Goal: Obtain resource: Download file/media

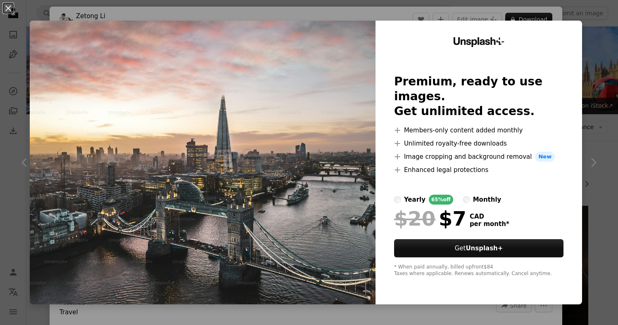
scroll to position [471, 0]
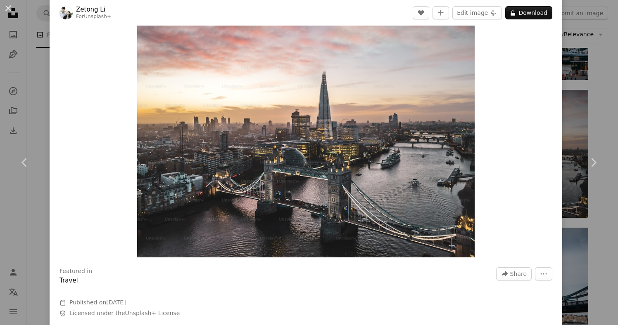
scroll to position [30, 0]
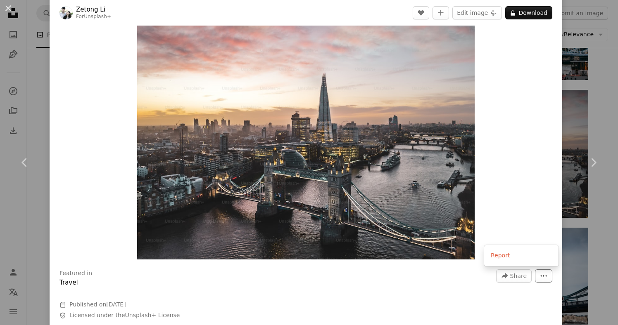
click at [547, 278] on icon "More Actions" at bounding box center [543, 276] width 7 height 7
click at [341, 298] on dialog "An X shape Chevron left Chevron right Zetong Li For Unsplash+ A heart A plus si…" at bounding box center [309, 162] width 618 height 325
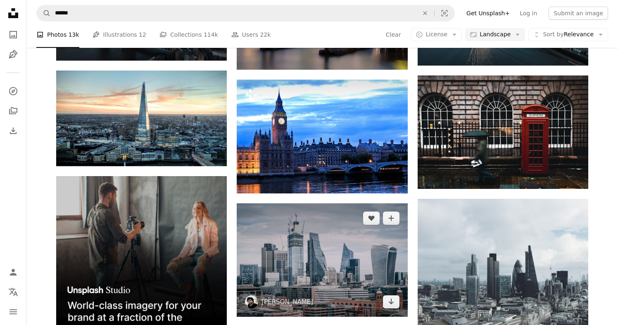
scroll to position [1270, 0]
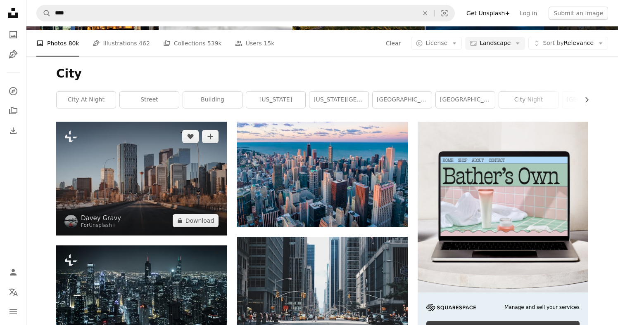
scroll to position [85, 0]
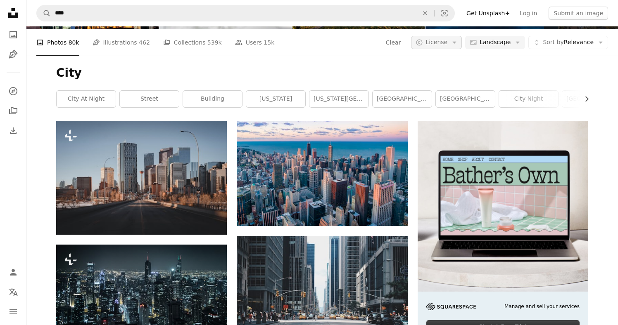
click at [451, 38] on button "A copyright icon © License Arrow down" at bounding box center [436, 42] width 51 height 13
click at [430, 107] on link "Free" at bounding box center [452, 108] width 68 height 15
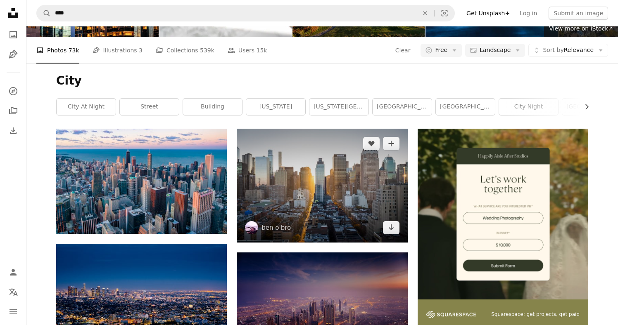
scroll to position [80, 0]
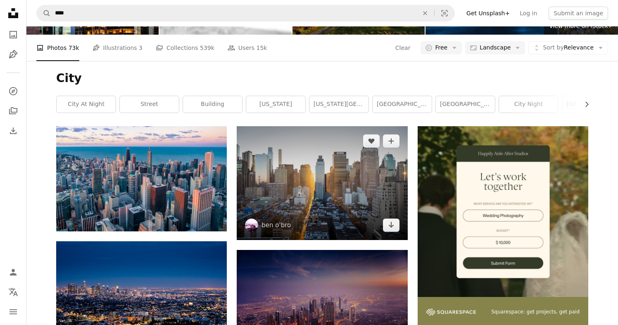
click at [261, 189] on img at bounding box center [322, 183] width 171 height 114
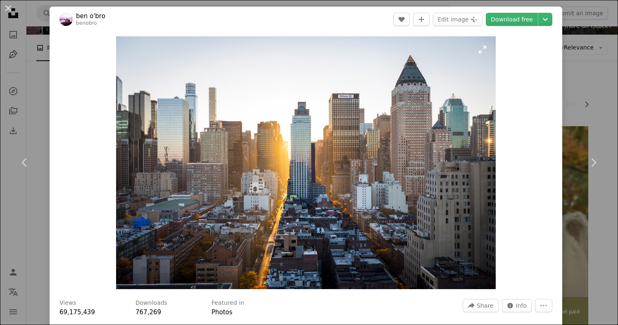
click at [491, 45] on img "Zoom in on this image" at bounding box center [306, 162] width 380 height 253
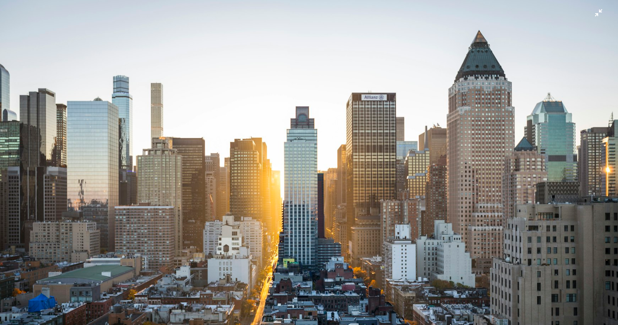
scroll to position [43, 0]
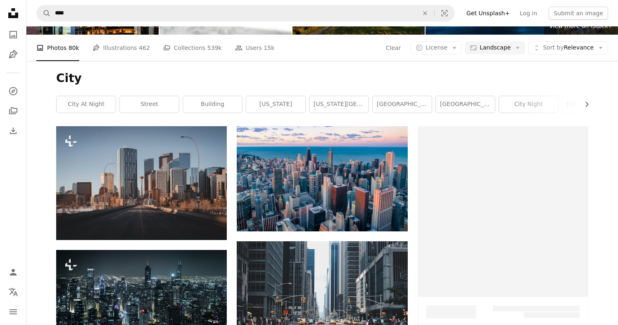
scroll to position [85, 0]
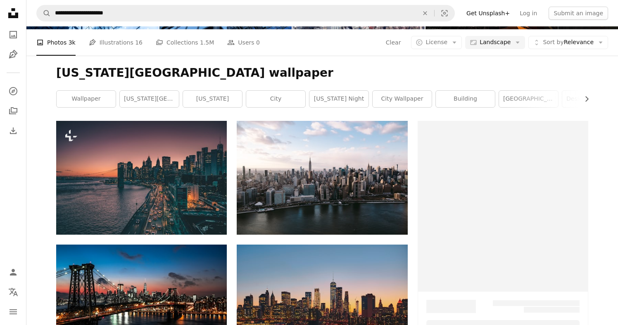
scroll to position [50, 0]
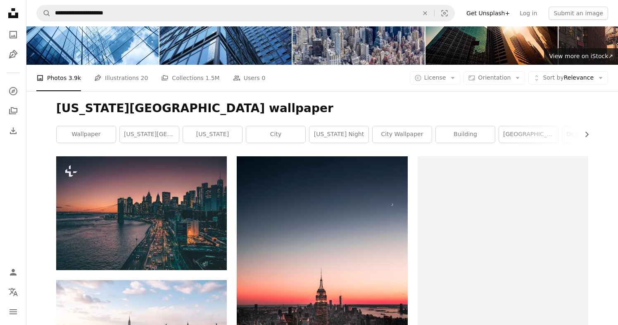
scroll to position [3094, 0]
